Goal: Check status: Check status

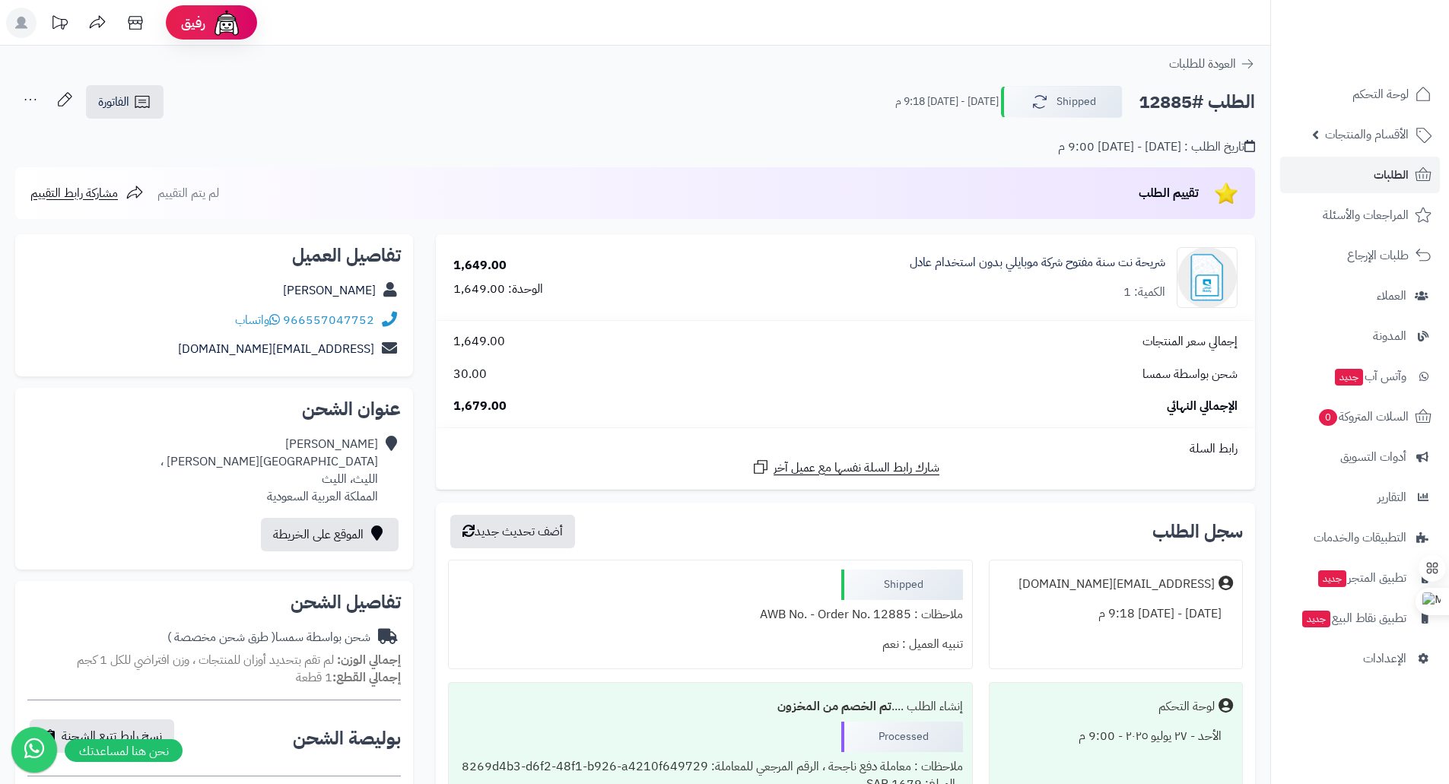
click at [1166, 106] on h2 "الطلب #12885" at bounding box center [1196, 102] width 116 height 31
copy h2 "12885"
click at [1378, 187] on link "الطلبات" at bounding box center [1360, 175] width 160 height 36
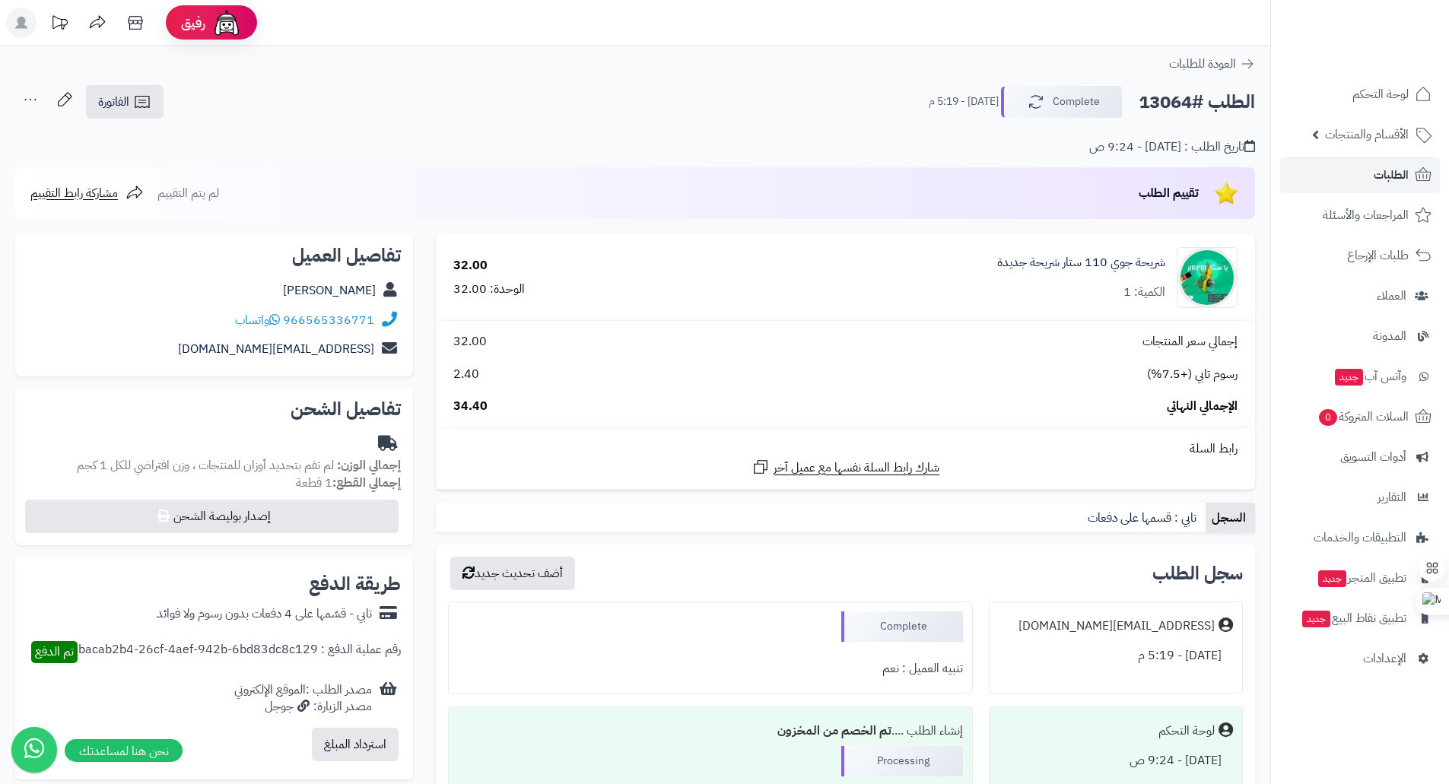
click at [730, 144] on div "تاريخ الطلب : اليوم - 9:24 ص" at bounding box center [634, 138] width 1239 height 36
click at [982, 270] on div "شريحة جوي 110 ستار شريحة جديدة الكمية: 1" at bounding box center [960, 277] width 578 height 61
click at [1421, 601] on div "Ctrl+M" at bounding box center [1412, 601] width 73 height 27
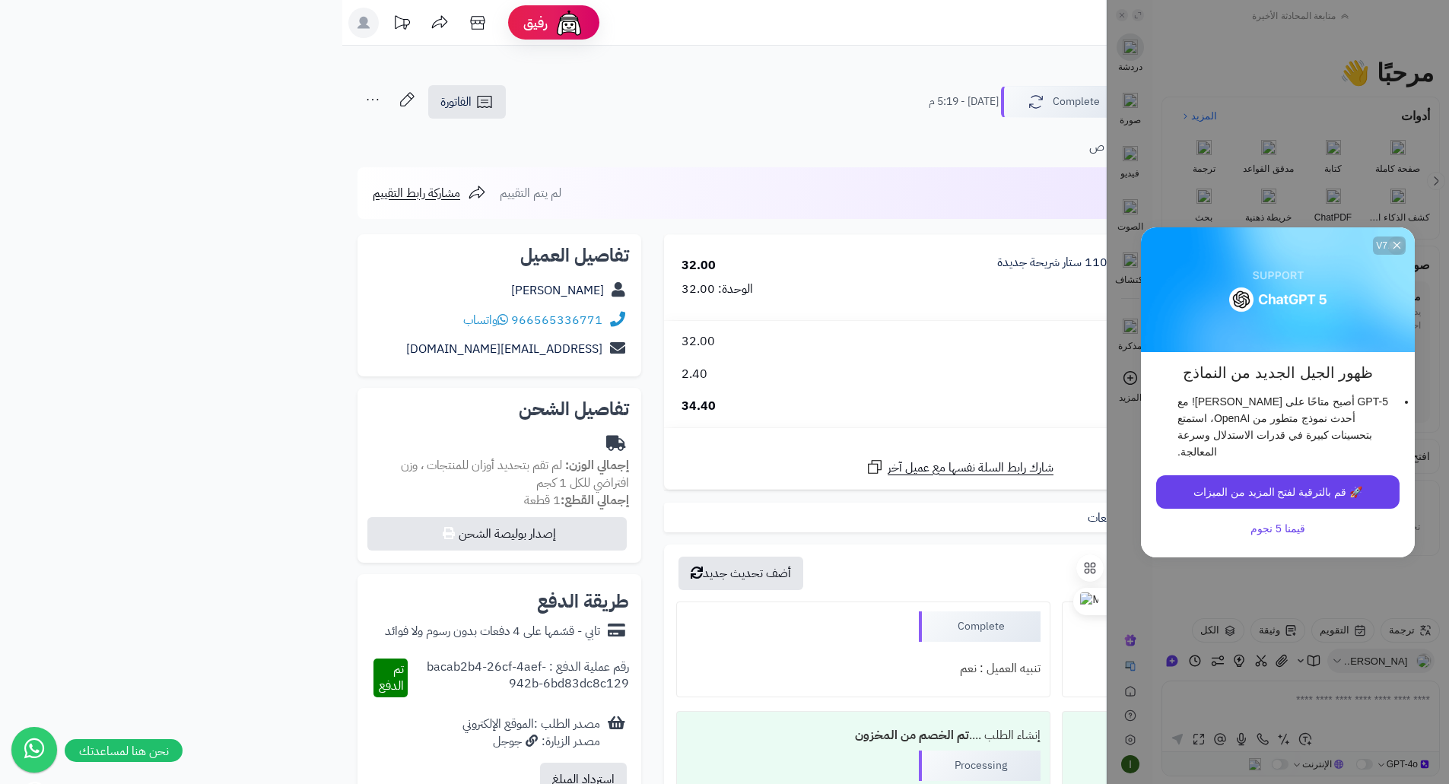
click at [1395, 249] on icon at bounding box center [1395, 245] width 7 height 7
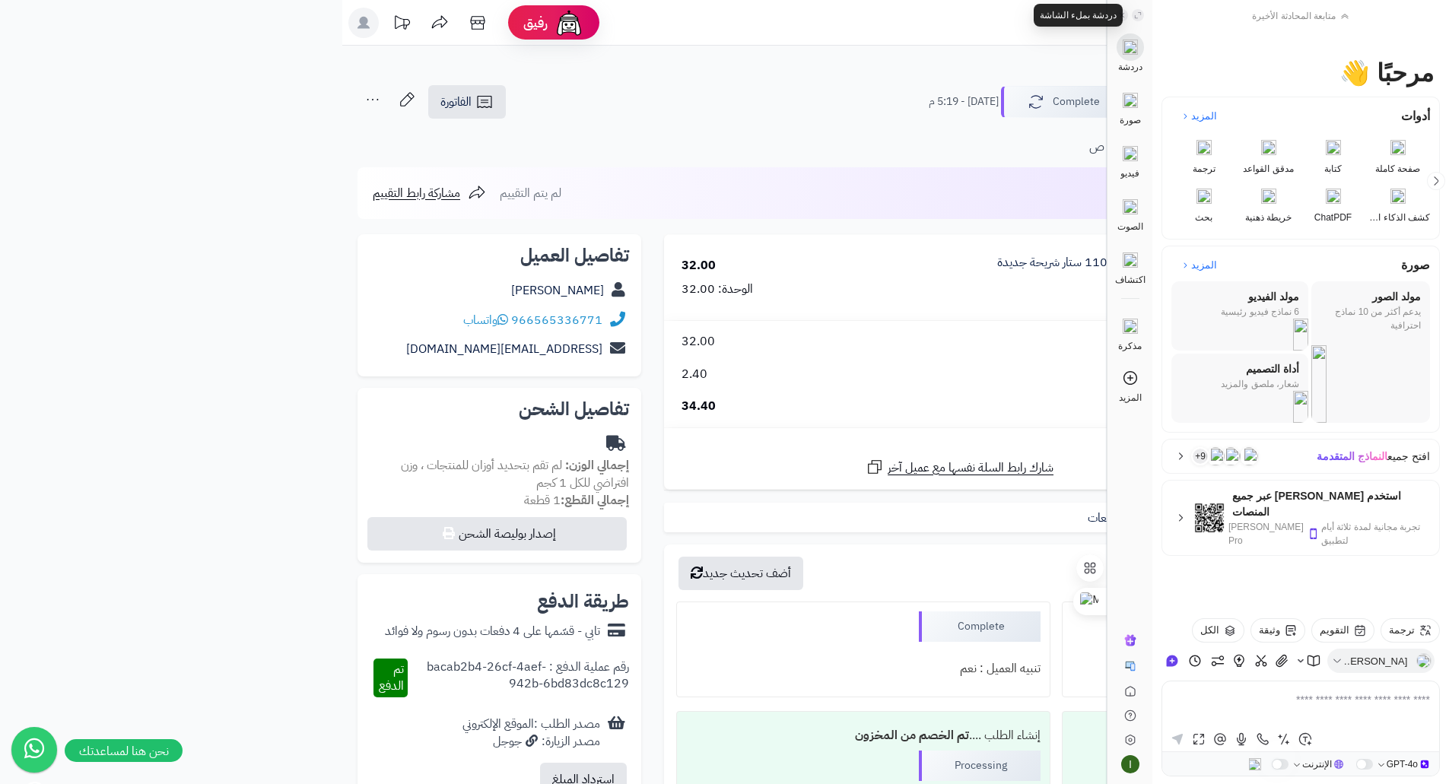
click at [1134, 16] on icon at bounding box center [1138, 15] width 8 height 8
